Goal: Transaction & Acquisition: Purchase product/service

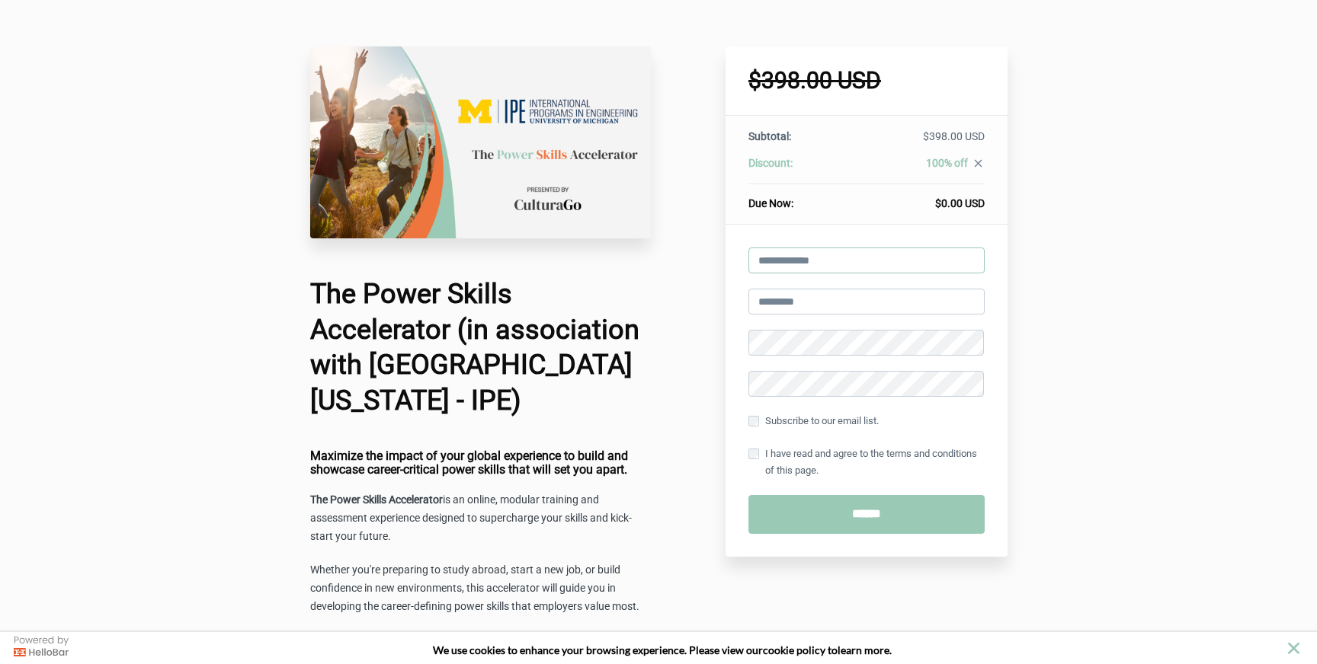
click at [847, 270] on input "email" at bounding box center [866, 261] width 236 height 26
type input "**********"
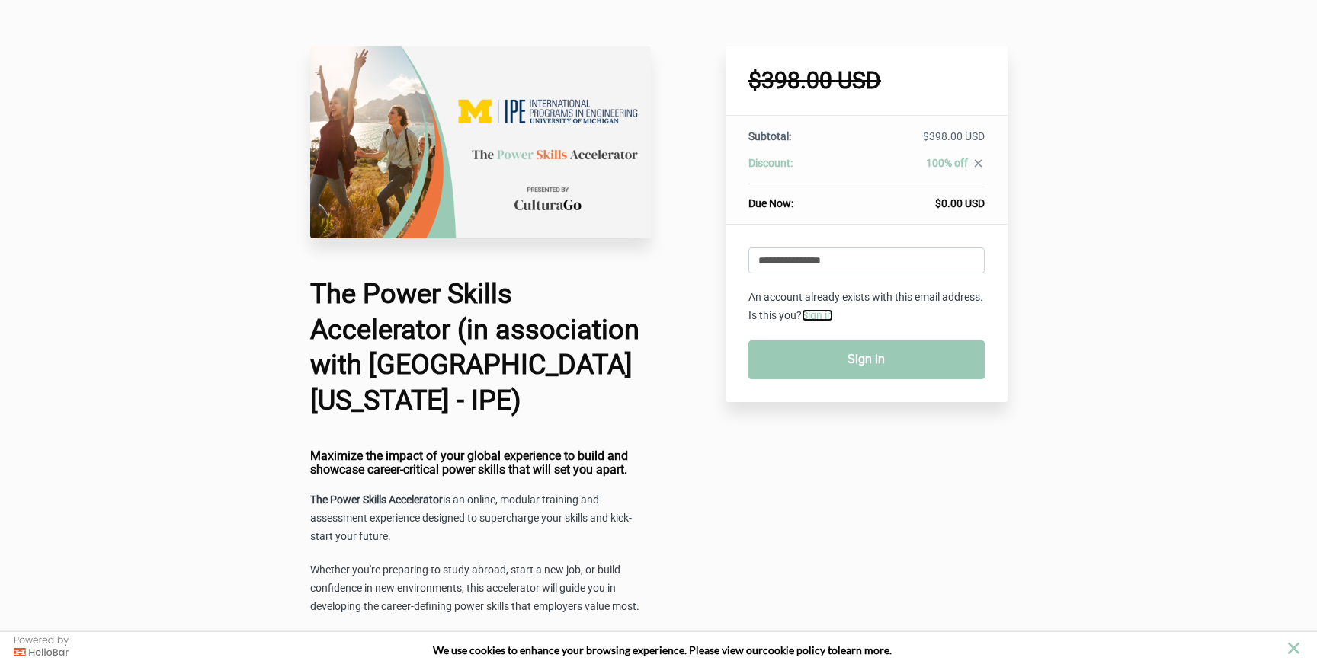
click at [833, 317] on link "Sign in" at bounding box center [817, 315] width 31 height 12
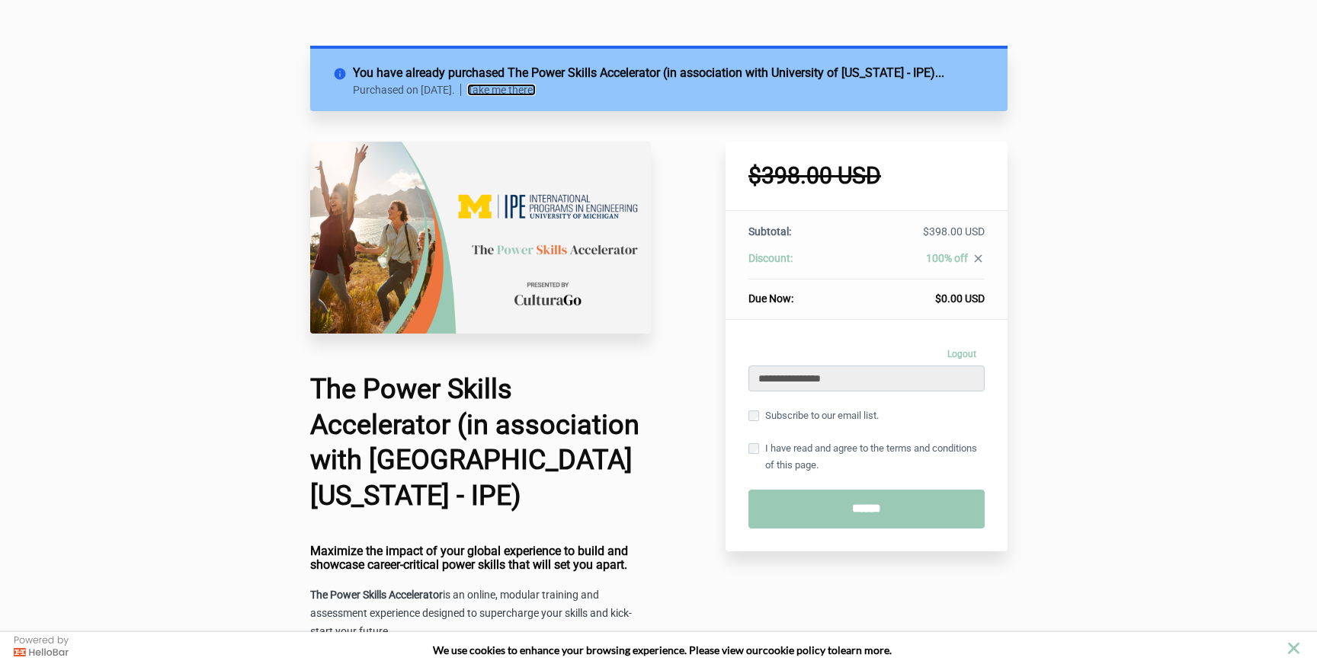
click at [536, 96] on link "Take me there!" at bounding box center [501, 90] width 69 height 12
